Goal: Check status: Check status

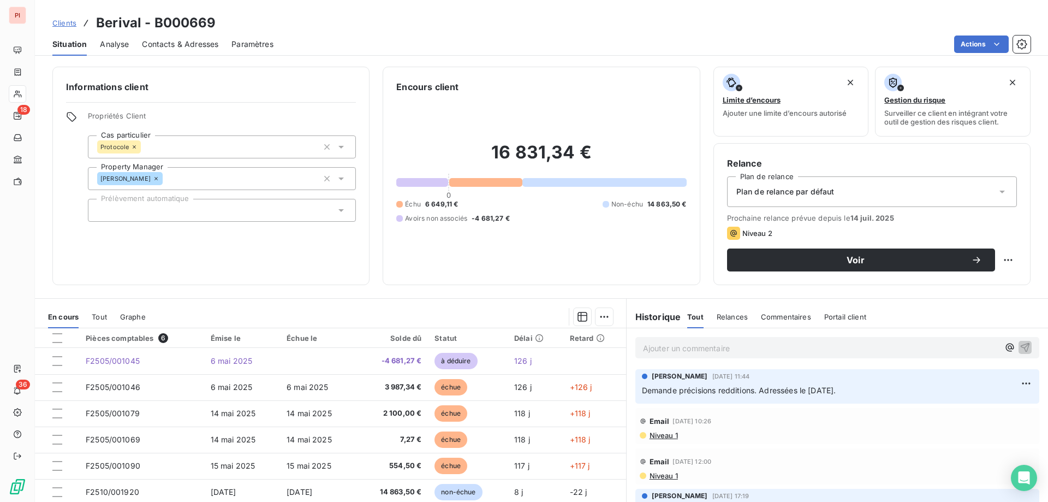
scroll to position [69, 0]
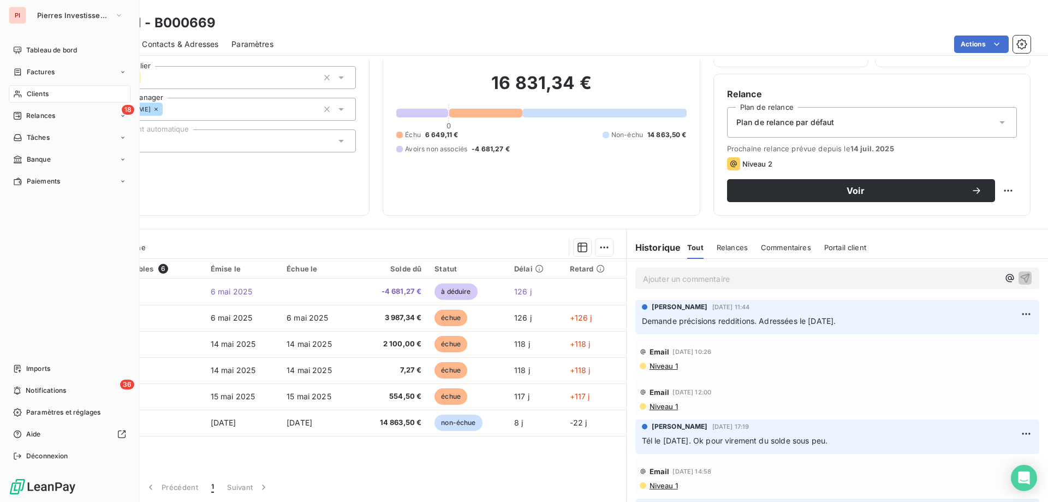
click at [51, 93] on div "Clients" at bounding box center [70, 93] width 122 height 17
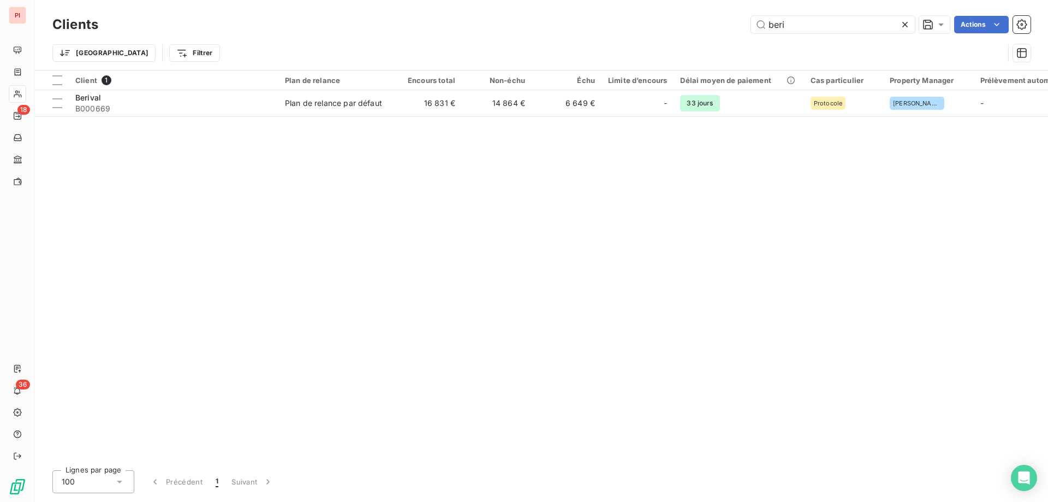
drag, startPoint x: 815, startPoint y: 23, endPoint x: 727, endPoint y: 34, distance: 88.1
click at [749, 29] on div "beri Actions" at bounding box center [571, 24] width 920 height 17
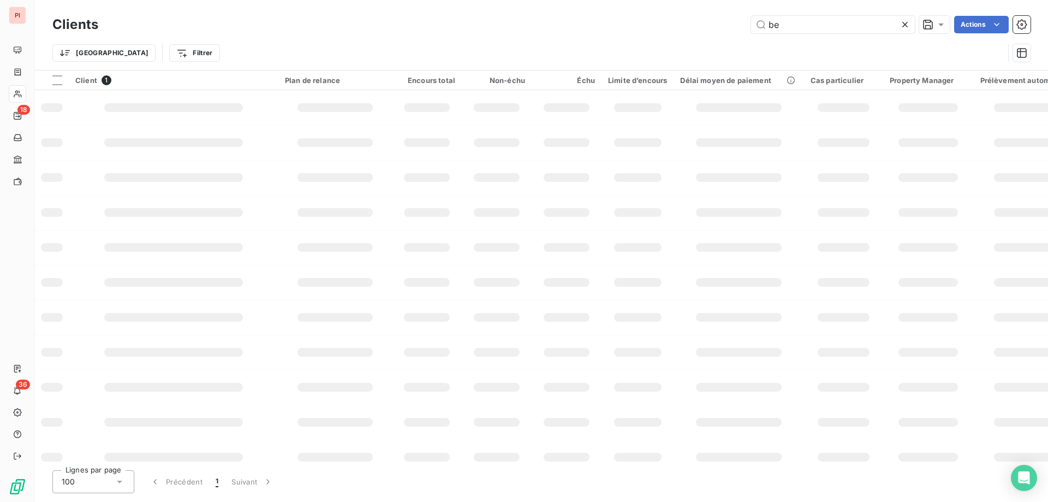
type input "b"
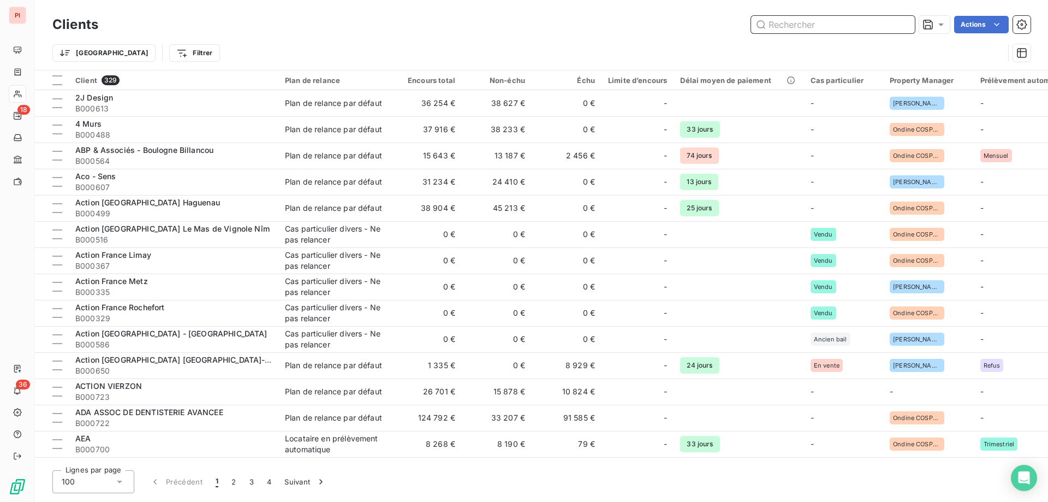
click at [798, 27] on input "text" at bounding box center [833, 24] width 164 height 17
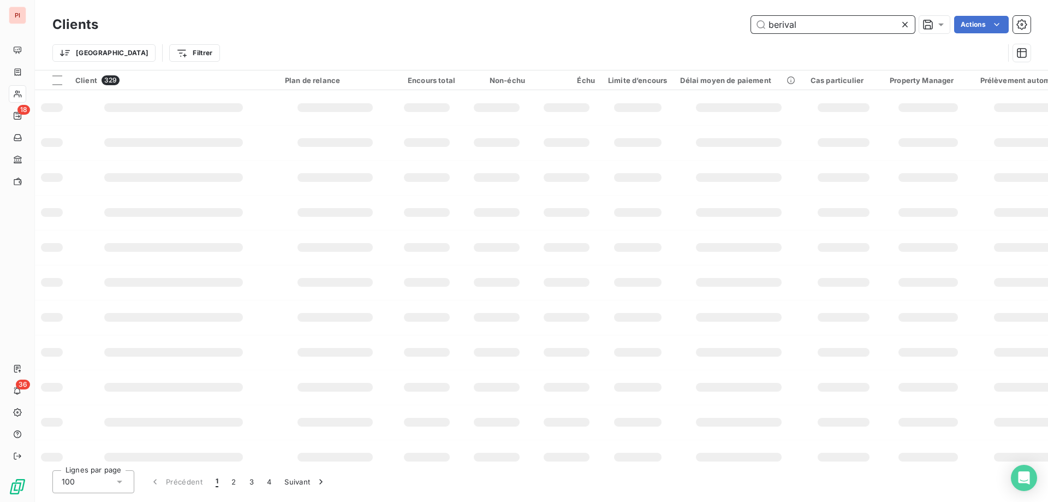
type input "berival"
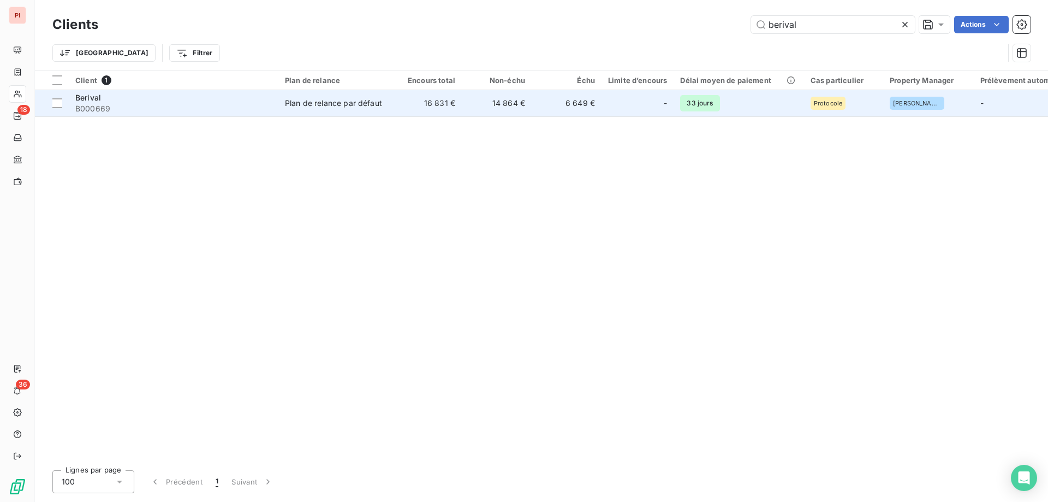
click at [377, 103] on div "Plan de relance par défaut" at bounding box center [333, 103] width 97 height 11
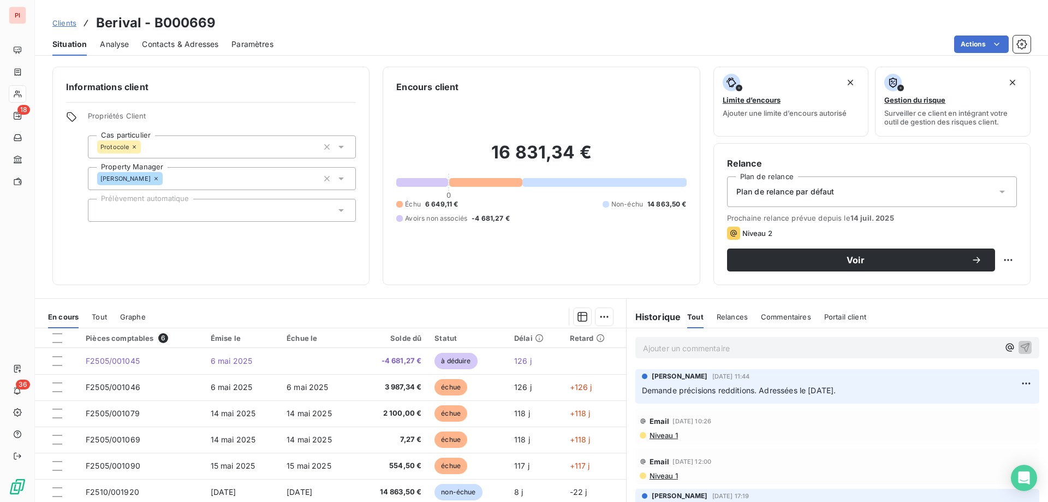
click at [181, 44] on span "Contacts & Adresses" at bounding box center [180, 44] width 76 height 11
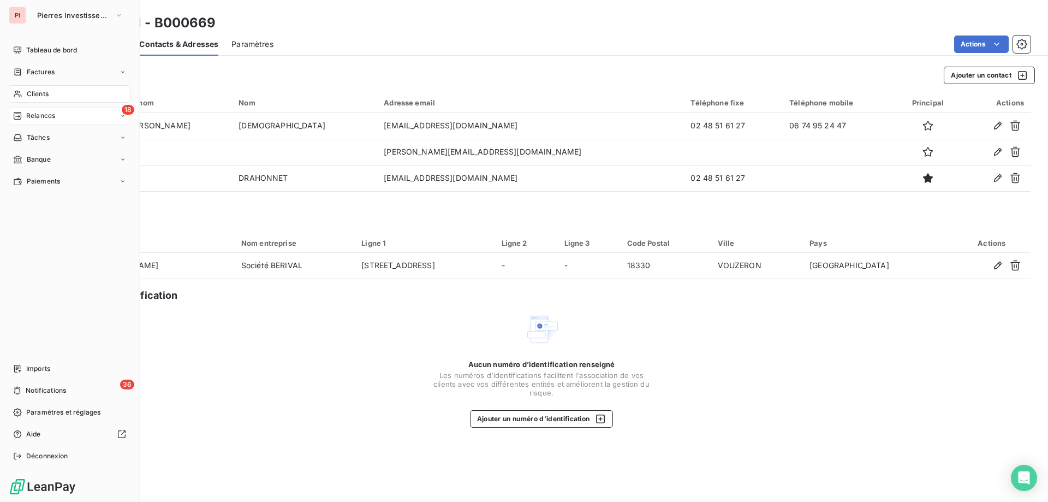
click at [46, 114] on span "Relances" at bounding box center [40, 116] width 29 height 10
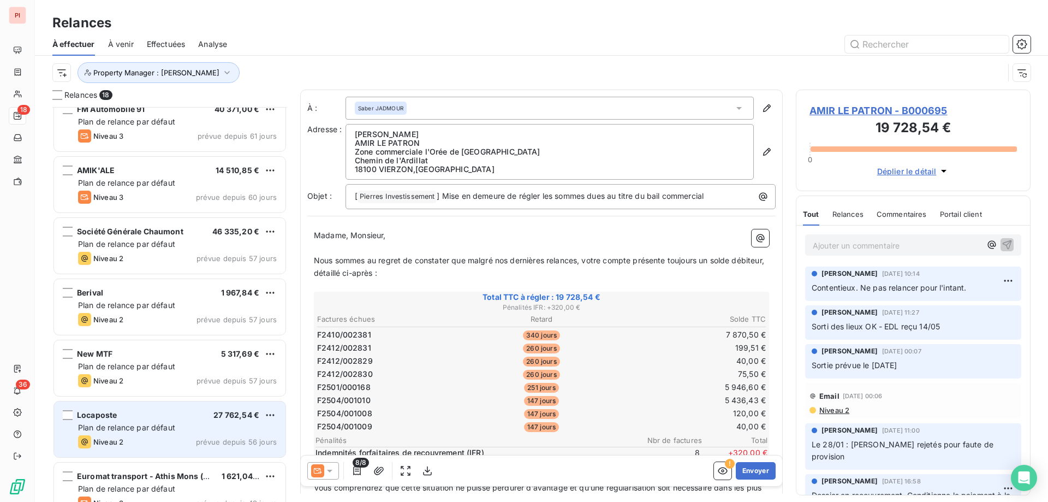
scroll to position [55, 0]
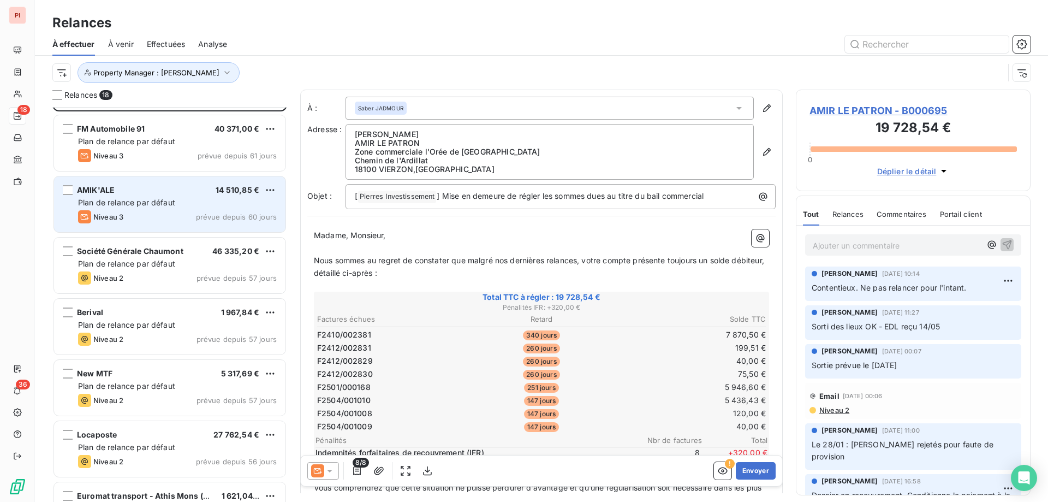
click at [168, 212] on div "Niveau 3 prévue depuis 60 jours" at bounding box center [177, 216] width 199 height 13
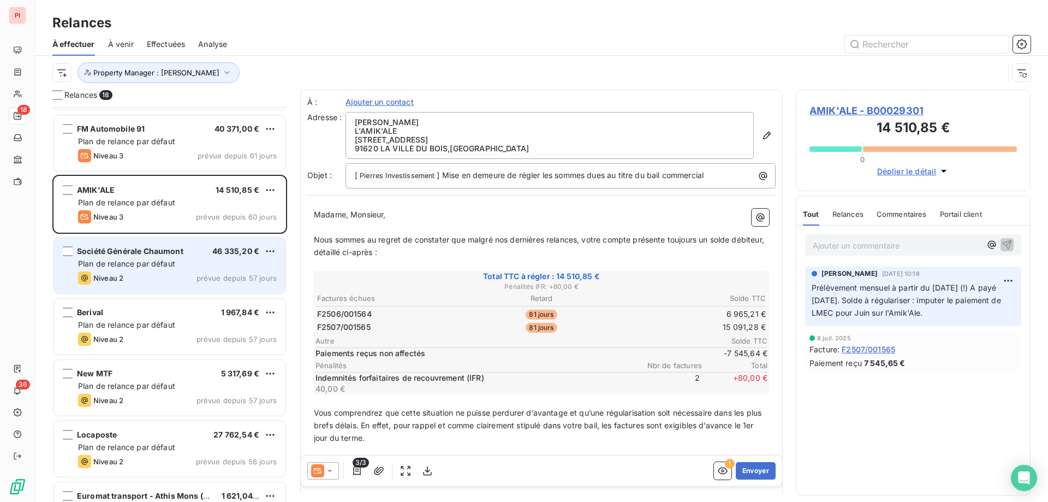
click at [162, 259] on span "Plan de relance par défaut" at bounding box center [126, 263] width 97 height 9
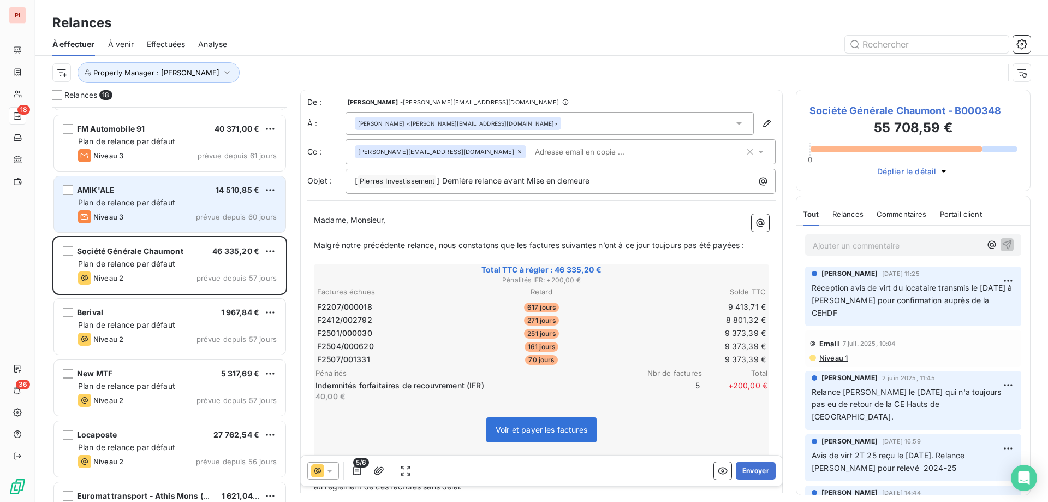
scroll to position [110, 0]
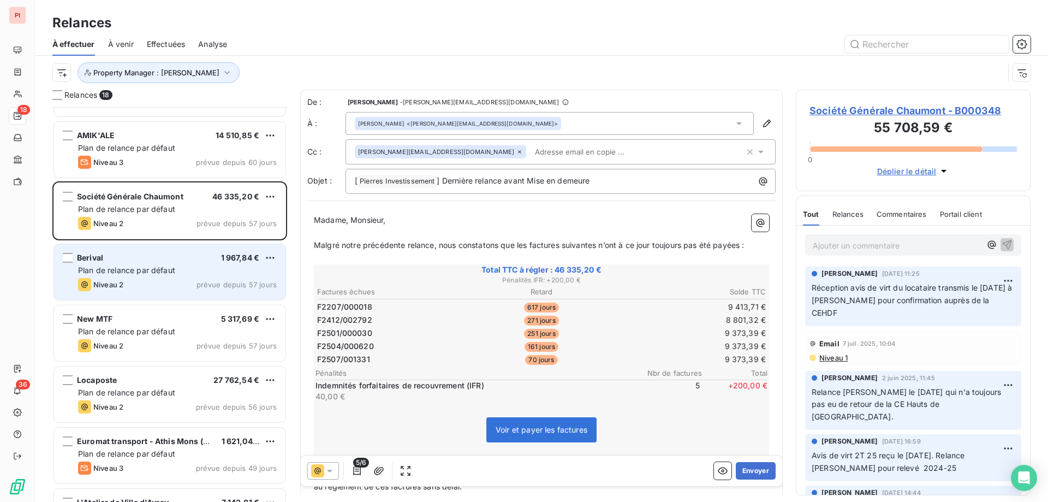
click at [126, 255] on div "Berival 1 967,84 €" at bounding box center [177, 258] width 199 height 10
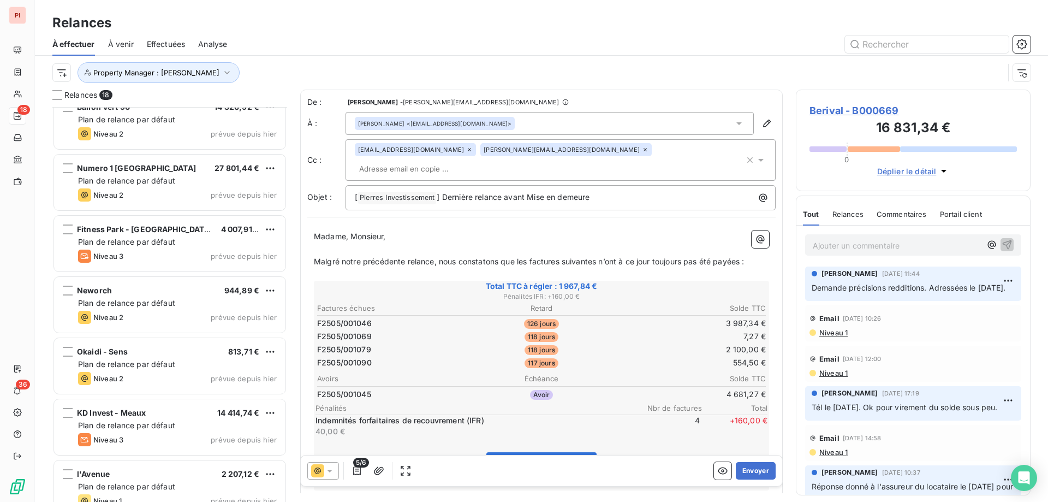
scroll to position [707, 0]
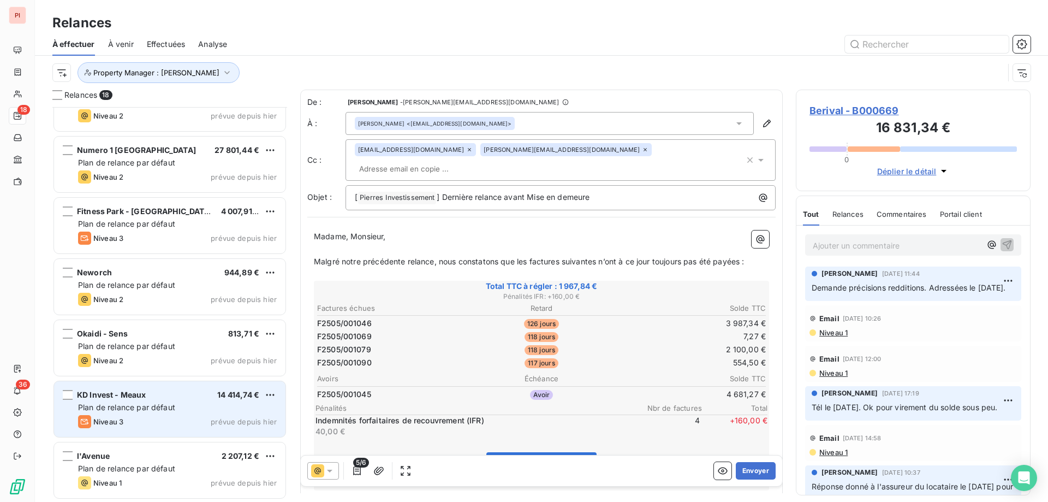
click at [154, 417] on div "Niveau 3 prévue depuis hier" at bounding box center [177, 421] width 199 height 13
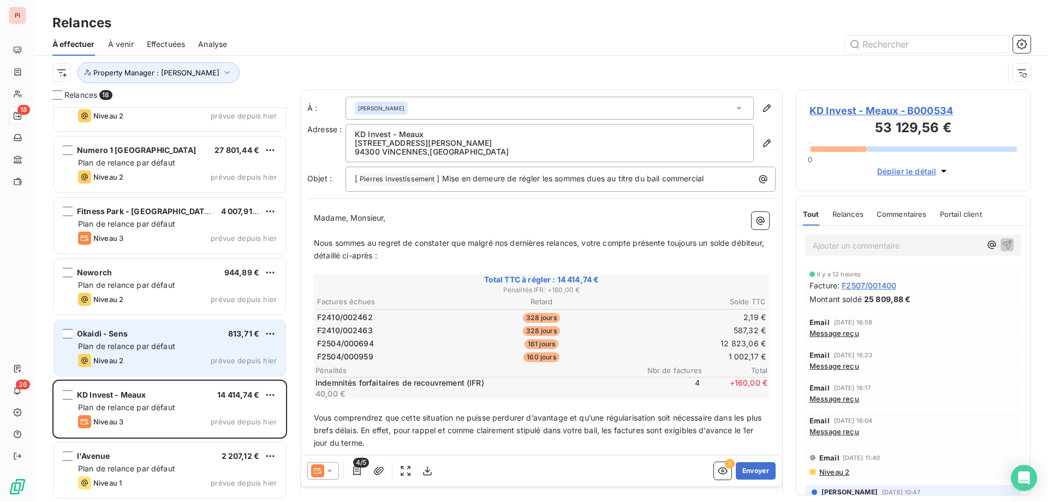
click at [137, 361] on div "Niveau 2 prévue depuis hier" at bounding box center [177, 360] width 199 height 13
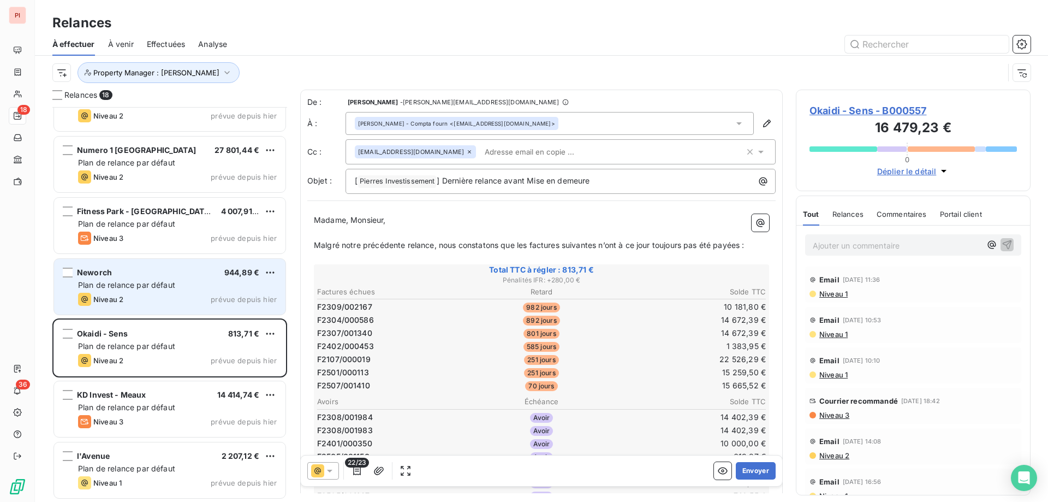
click at [135, 282] on span "Plan de relance par défaut" at bounding box center [126, 284] width 97 height 9
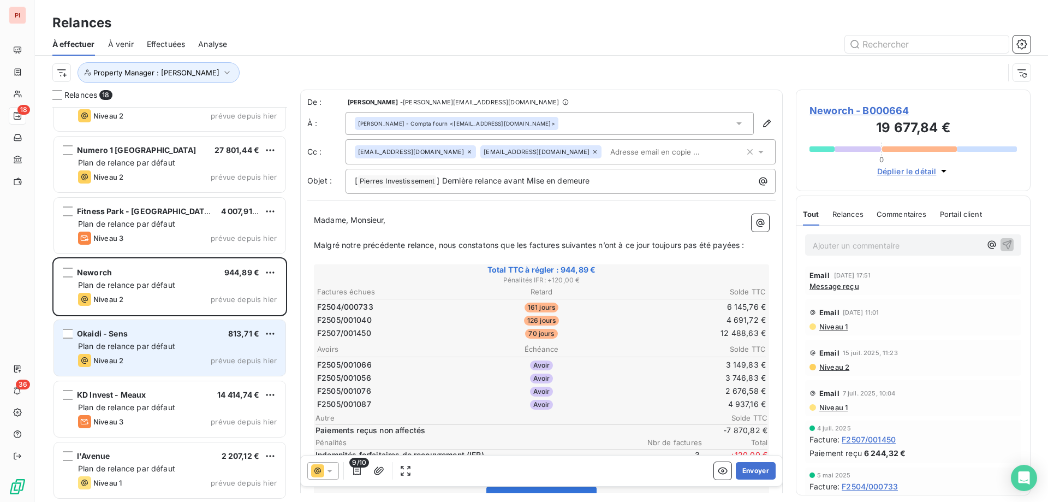
click at [161, 333] on div "Okaidi - Sens 813,71 €" at bounding box center [177, 334] width 199 height 10
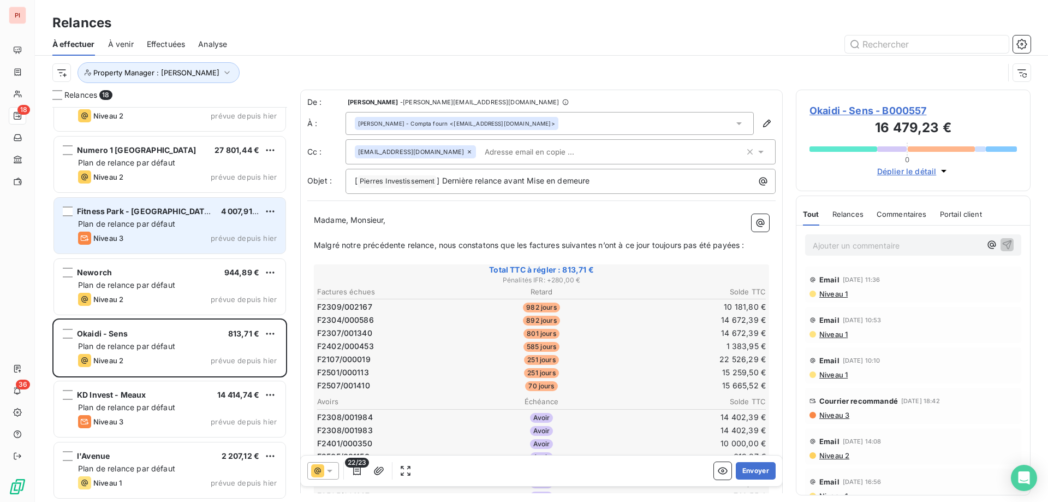
click at [186, 235] on div "Niveau 3 prévue depuis hier" at bounding box center [177, 238] width 199 height 13
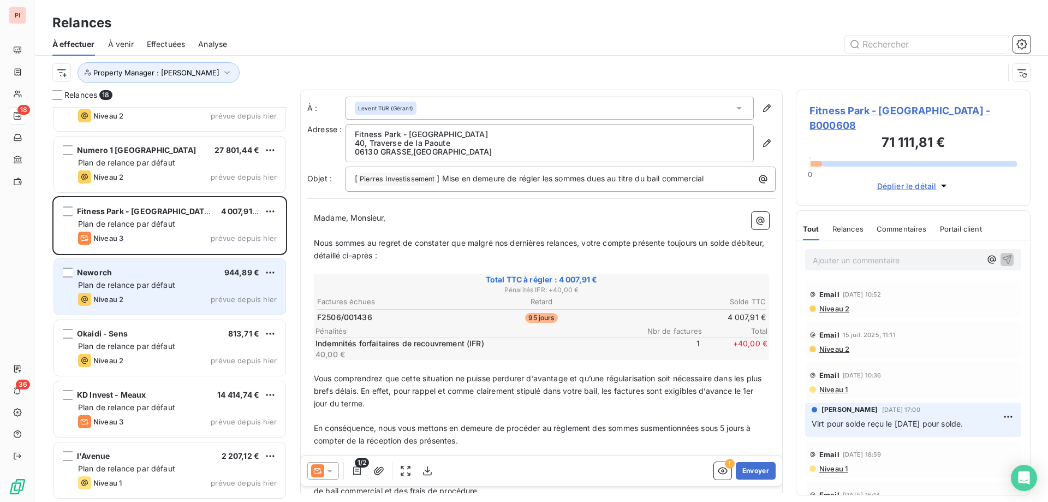
click at [226, 292] on div "Neworch 944,89 € Plan de relance par défaut Niveau 2 prévue depuis [DATE]" at bounding box center [170, 287] width 232 height 56
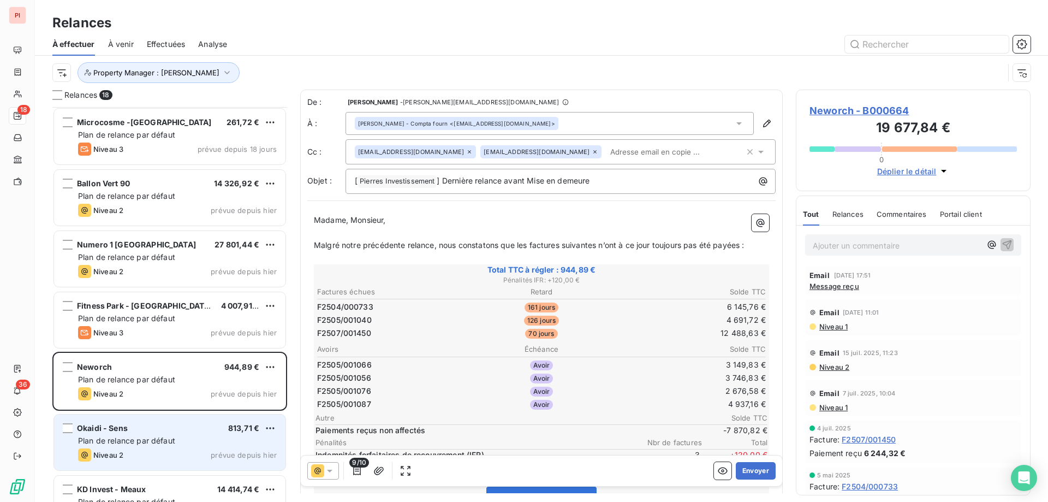
scroll to position [597, 0]
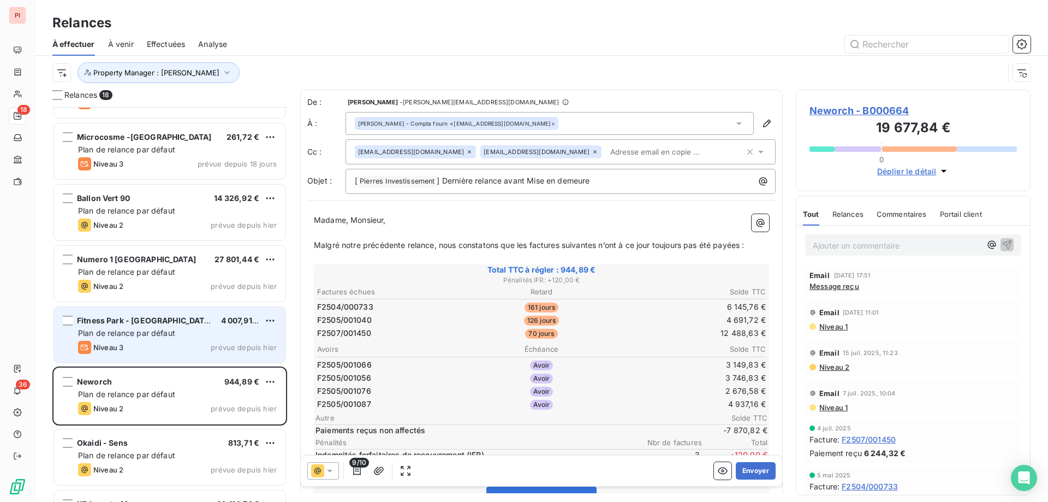
click at [197, 334] on div "Plan de relance par défaut" at bounding box center [177, 333] width 199 height 11
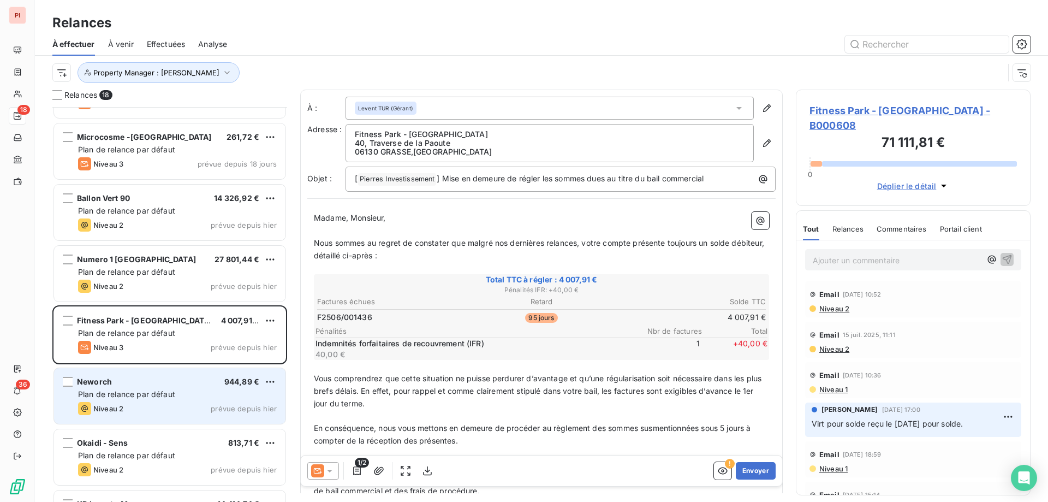
click at [196, 378] on div "Neworch 944,89 €" at bounding box center [177, 382] width 199 height 10
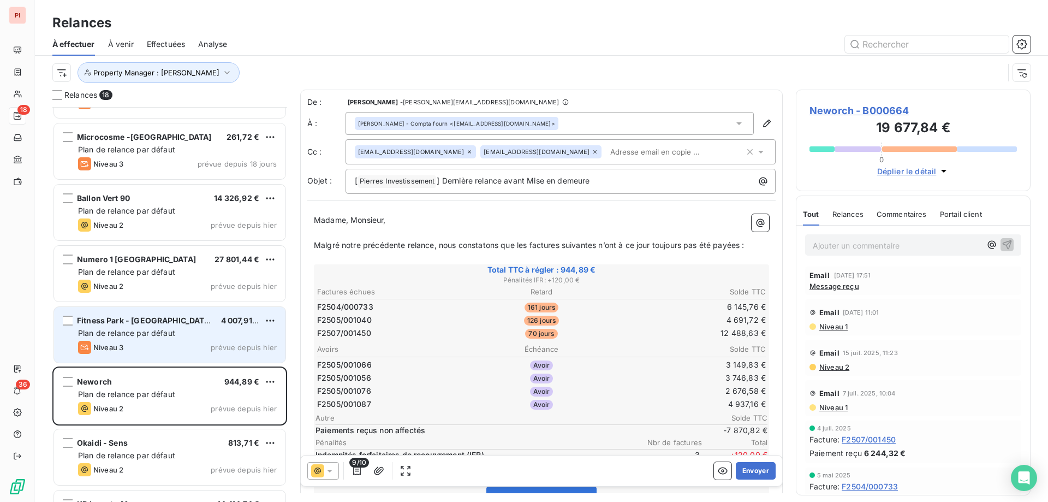
click at [228, 318] on span "4 007,91 €" at bounding box center [240, 320] width 39 height 9
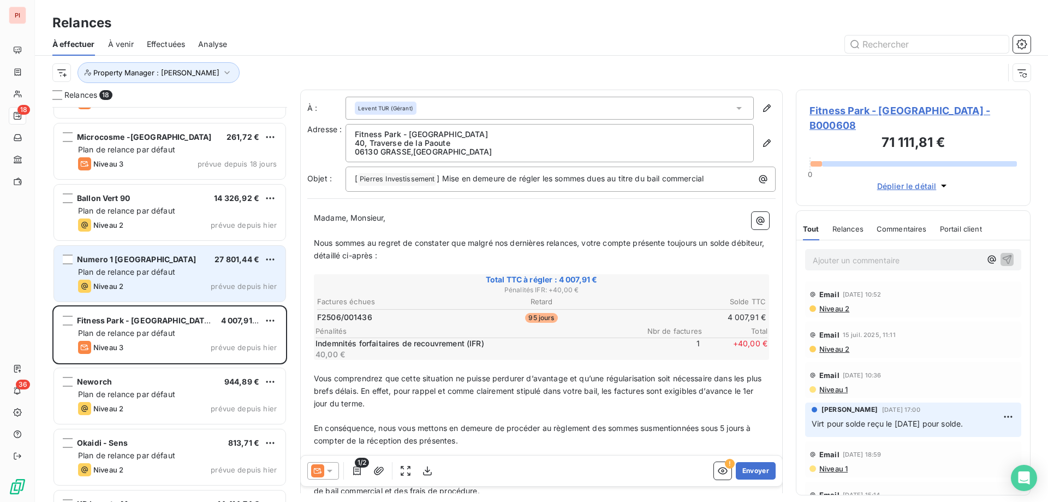
click at [199, 288] on div "Niveau 2 prévue depuis hier" at bounding box center [177, 286] width 199 height 13
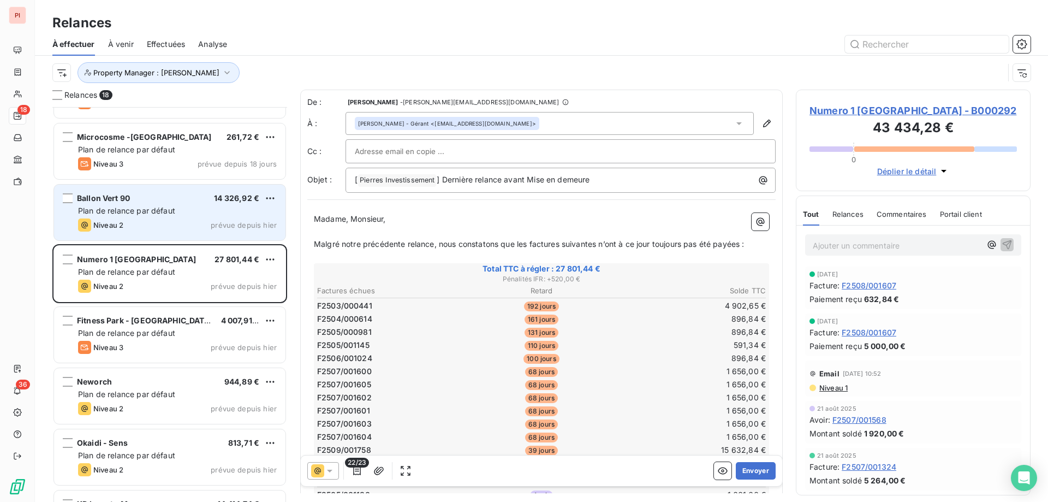
click at [183, 198] on div "Ballon Vert 90 14 326,92 €" at bounding box center [177, 198] width 199 height 10
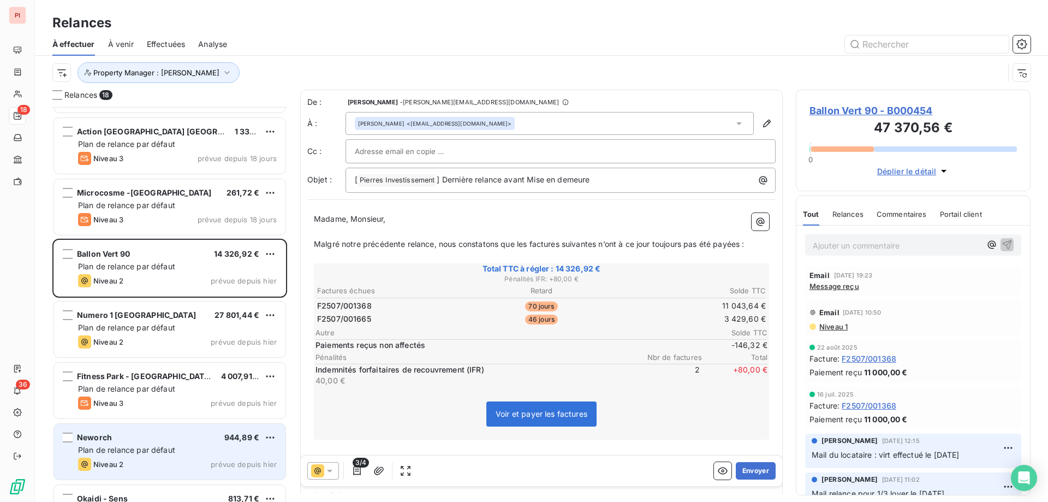
scroll to position [543, 0]
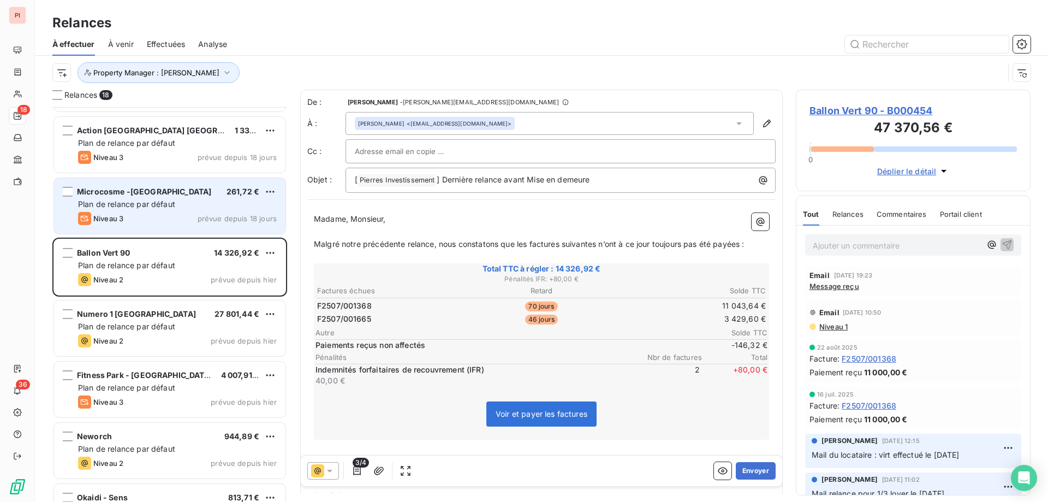
click at [150, 205] on span "Plan de relance par défaut" at bounding box center [126, 203] width 97 height 9
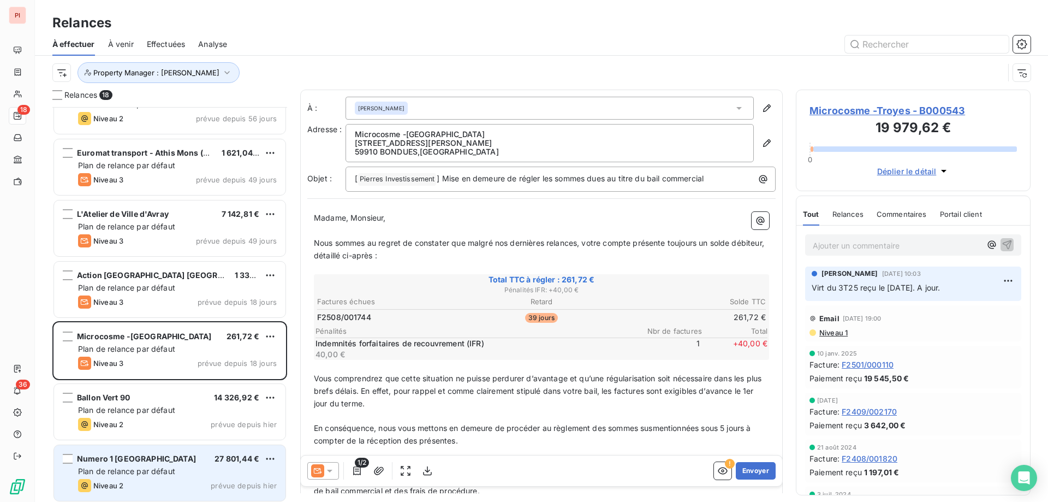
scroll to position [379, 0]
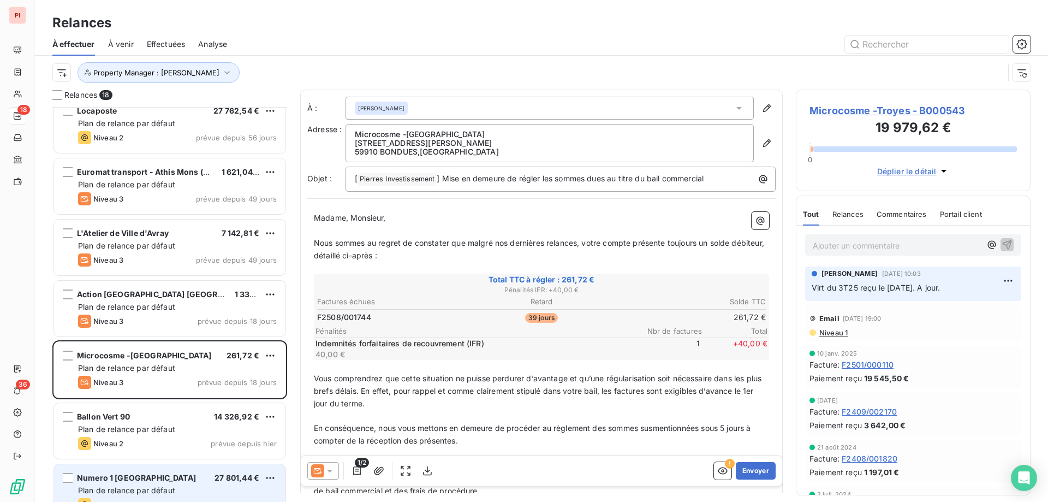
click at [175, 319] on div "Niveau 3 prévue depuis 18 jours" at bounding box center [177, 321] width 199 height 13
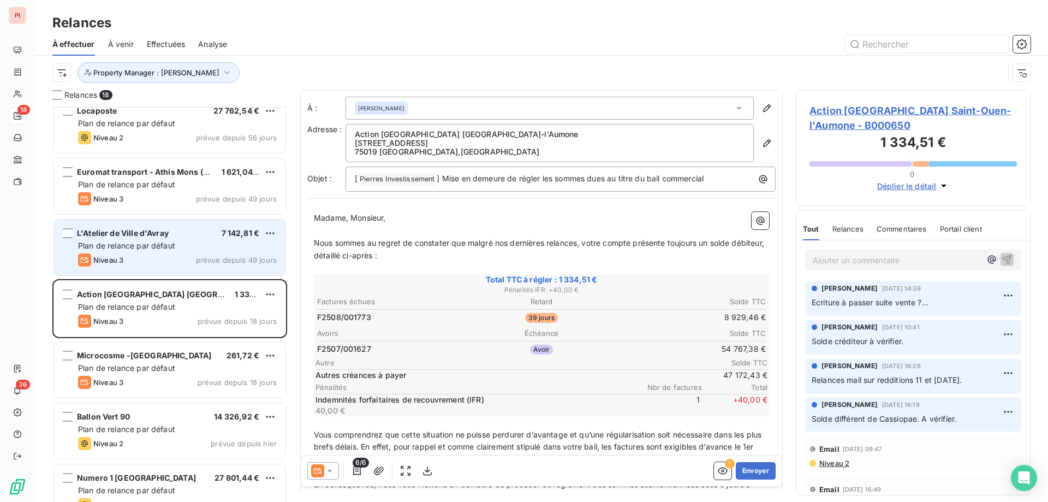
click at [184, 254] on div "Niveau 3 prévue depuis 49 jours" at bounding box center [177, 259] width 199 height 13
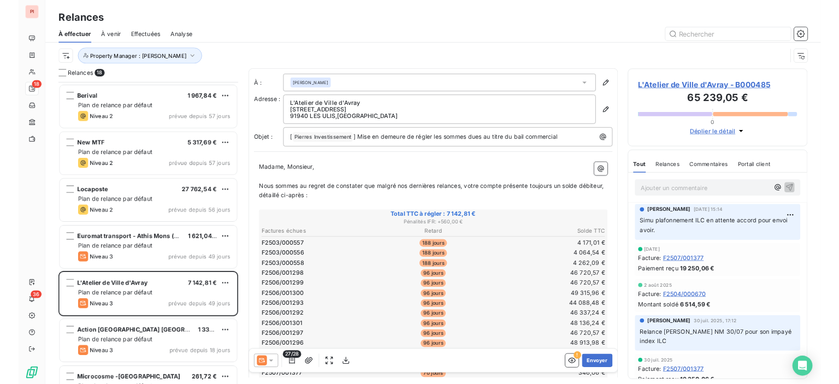
scroll to position [215, 0]
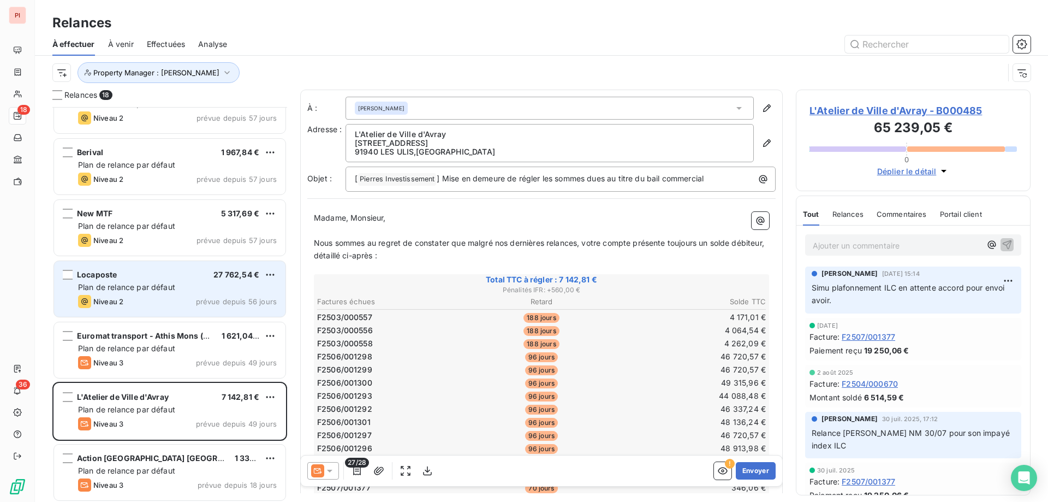
click at [211, 289] on div "Plan de relance par défaut" at bounding box center [177, 287] width 199 height 11
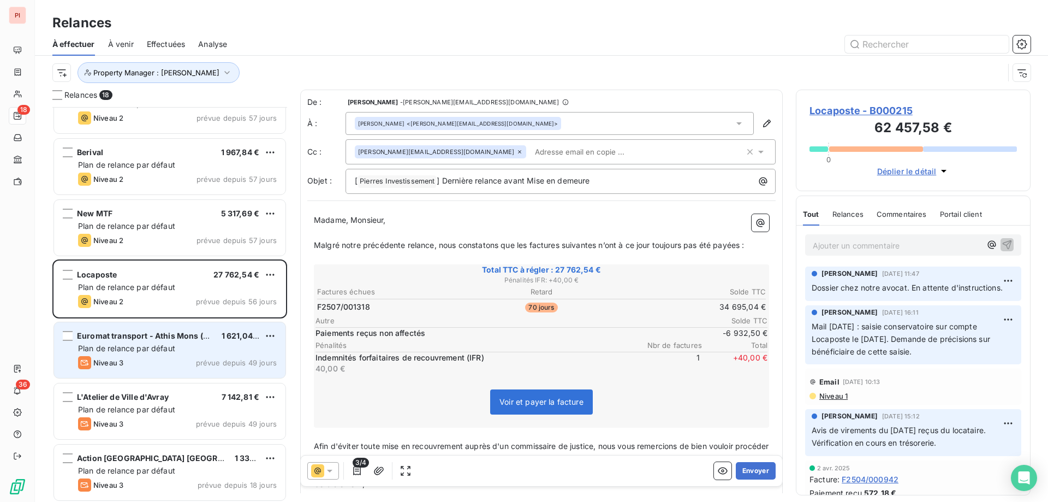
click at [192, 335] on span "Euromat transport - Athis Mons (Bai" at bounding box center [146, 335] width 138 height 9
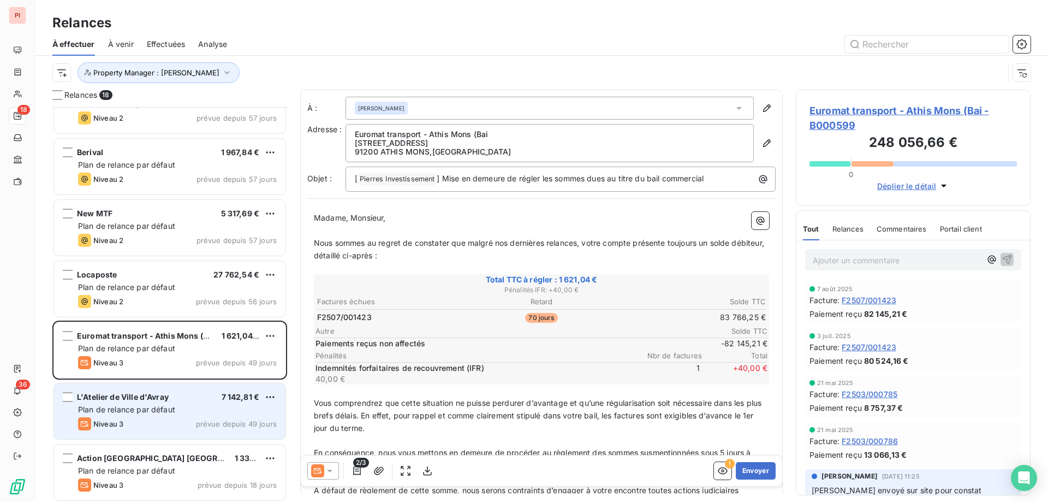
click at [166, 404] on div "Plan de relance par défaut" at bounding box center [177, 409] width 199 height 11
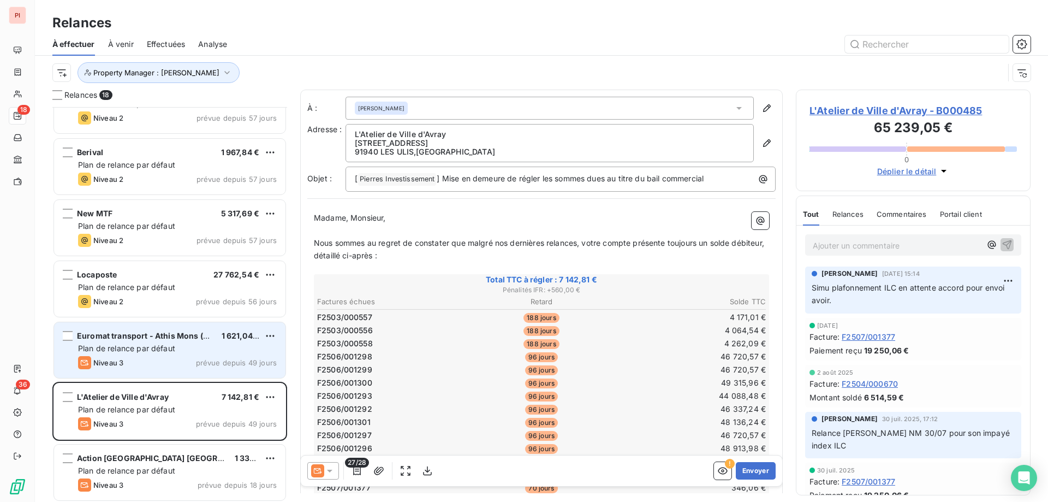
click at [173, 357] on div "Niveau 3 prévue depuis 49 jours" at bounding box center [177, 362] width 199 height 13
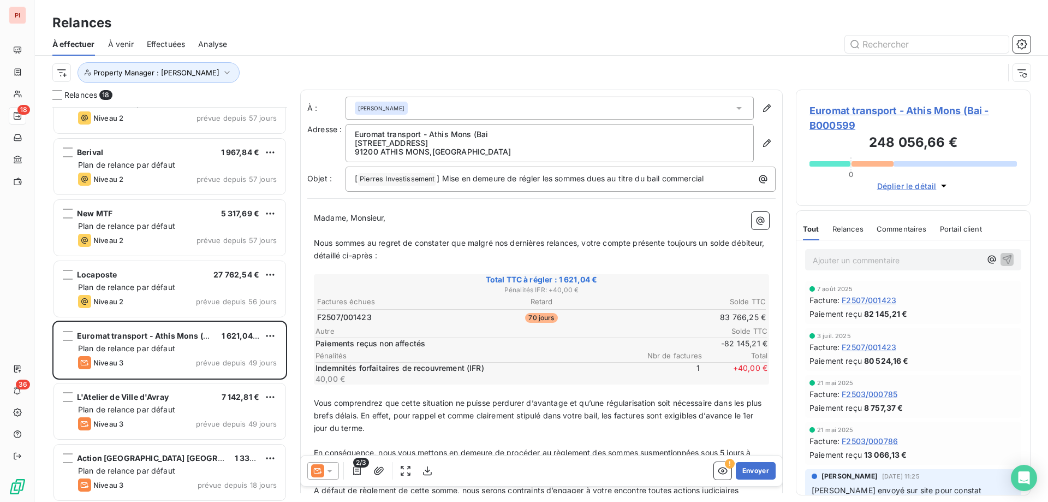
click at [865, 262] on p "Ajouter un commentaire ﻿" at bounding box center [897, 260] width 168 height 14
click at [839, 264] on p "Ajouter un commentaire ﻿" at bounding box center [897, 260] width 168 height 14
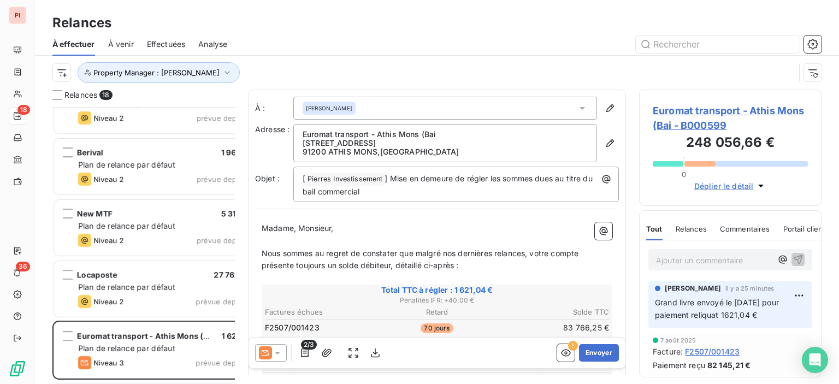
scroll to position [269, 174]
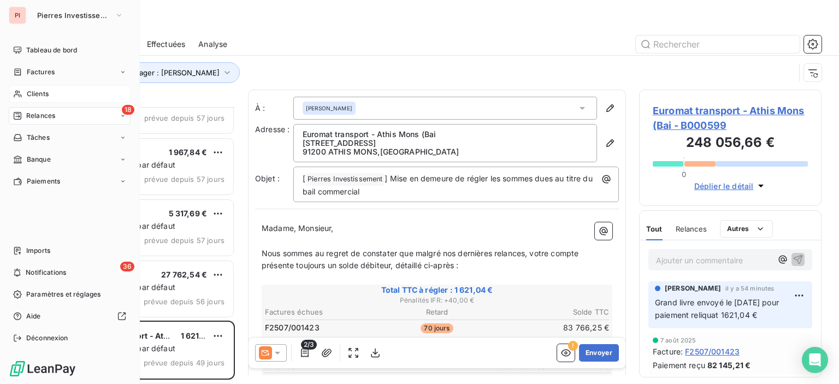
click at [39, 94] on span "Clients" at bounding box center [38, 94] width 22 height 10
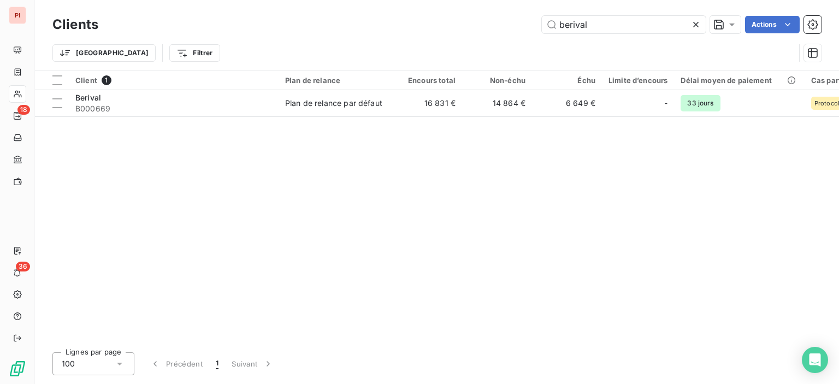
drag, startPoint x: 640, startPoint y: 26, endPoint x: 483, endPoint y: 24, distance: 156.7
click at [483, 24] on div "berival Actions" at bounding box center [466, 24] width 710 height 17
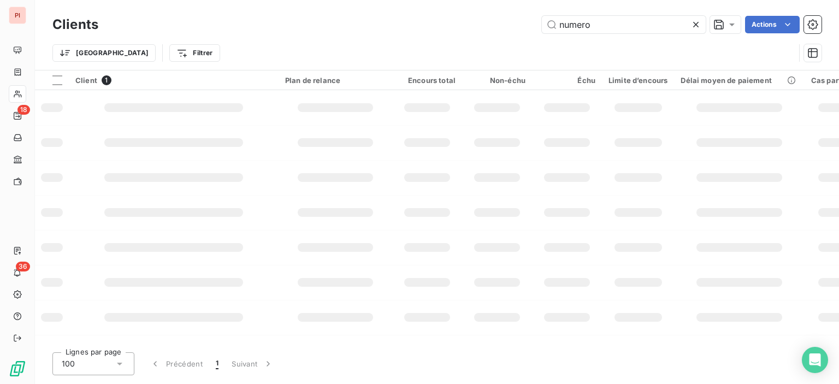
type input "numero"
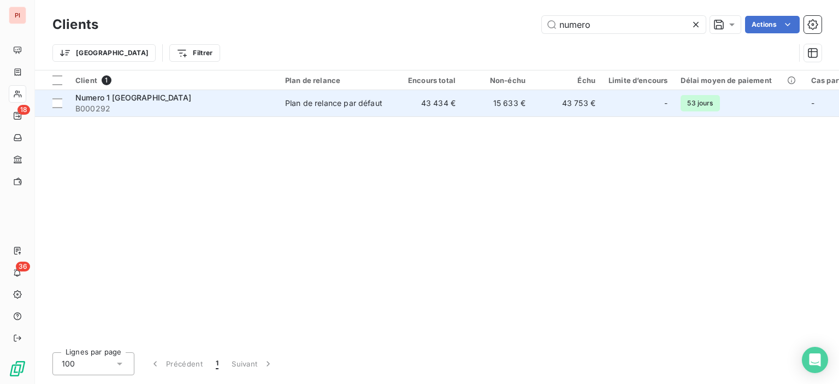
click at [260, 113] on span "B000292" at bounding box center [173, 108] width 197 height 11
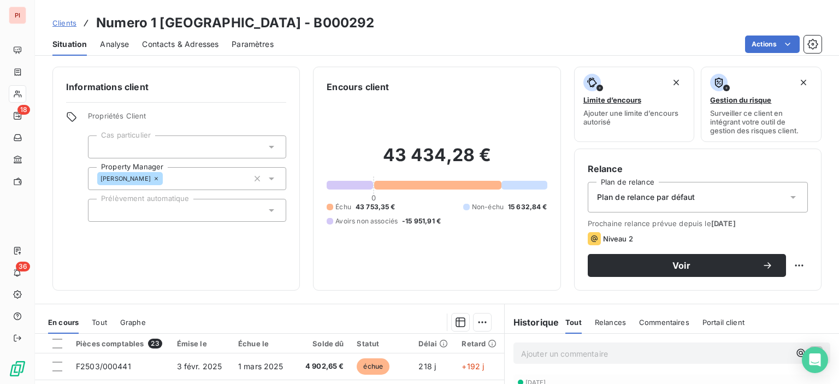
click at [190, 48] on span "Contacts & Adresses" at bounding box center [180, 44] width 76 height 11
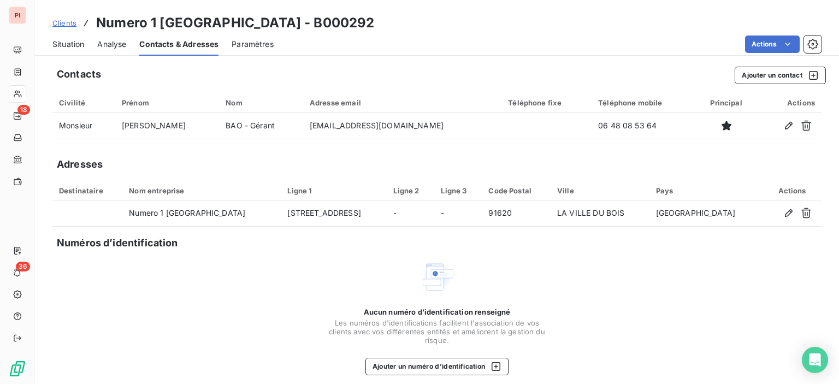
click at [443, 27] on div "Clients Numero 1 [GEOGRAPHIC_DATA] - B000292" at bounding box center [437, 23] width 804 height 20
